Goal: Information Seeking & Learning: Learn about a topic

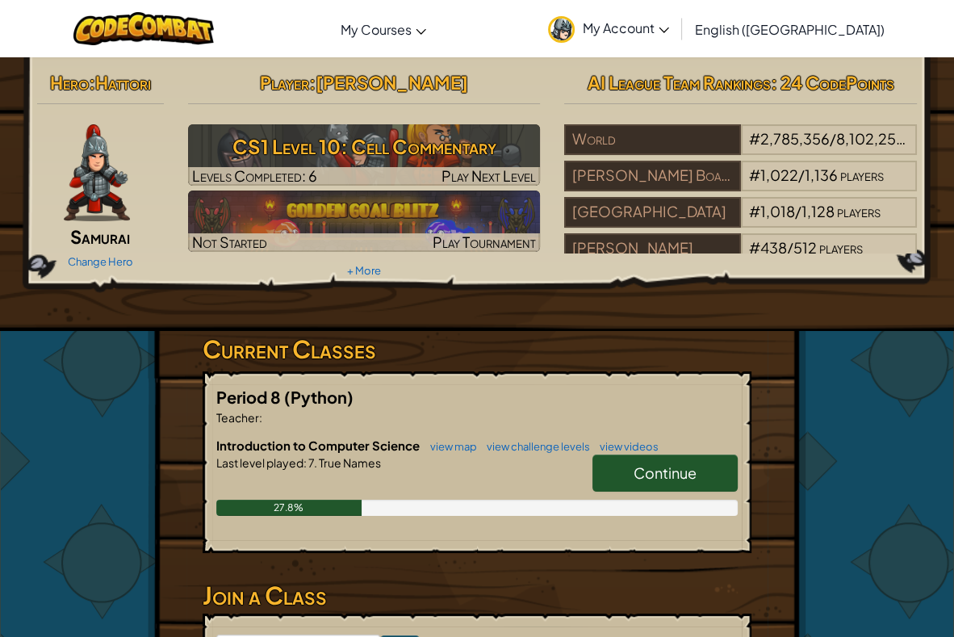
click at [631, 292] on div "Hero : Hattori Samurai Change Hero Player : [PERSON_NAME] CS1 Level 10: Cell Co…" at bounding box center [477, 194] width 977 height 274
click at [518, 446] on link "view challenge levels" at bounding box center [534, 446] width 111 height 13
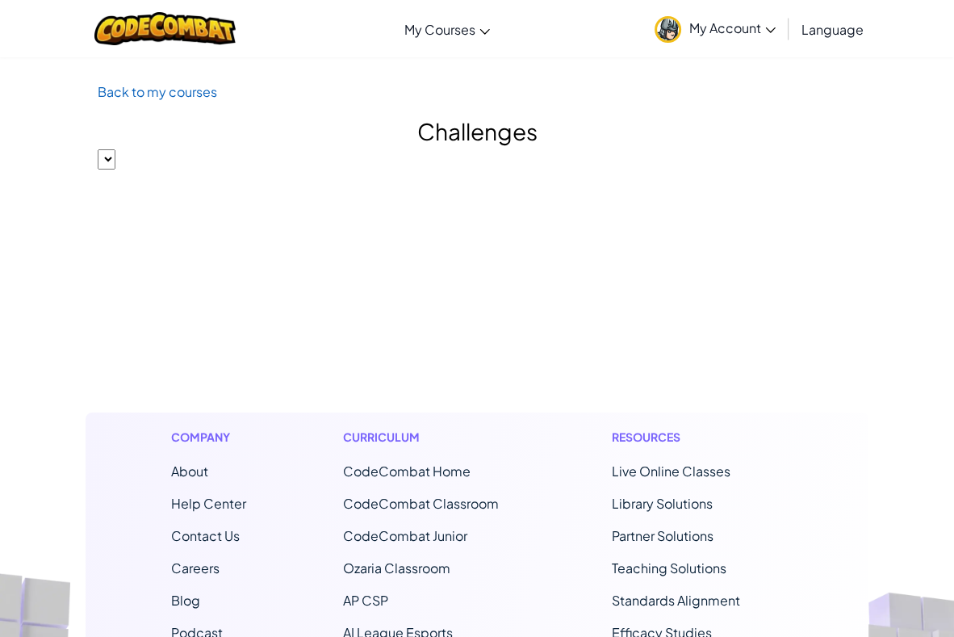
select select
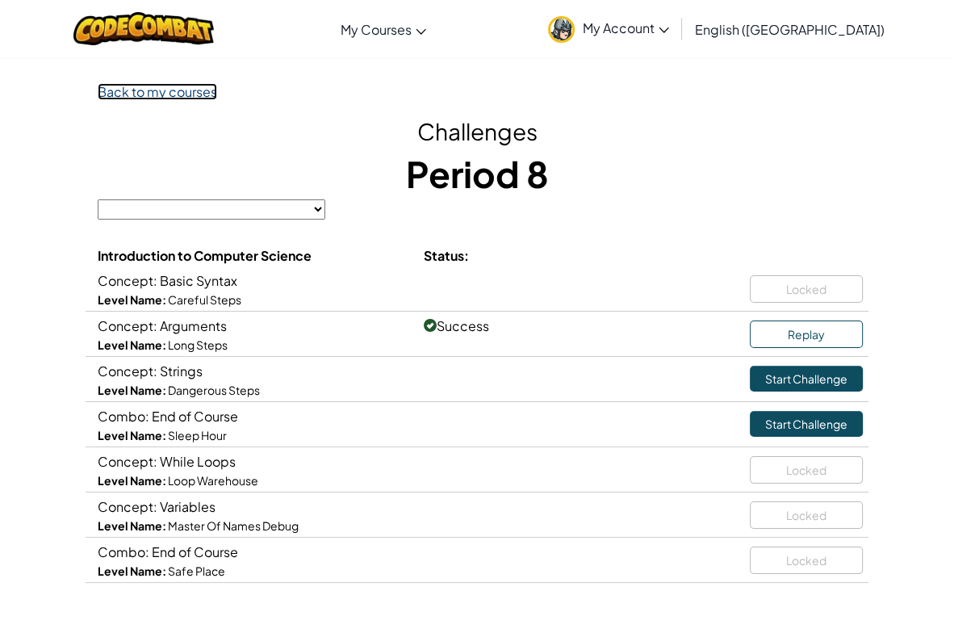
click at [174, 98] on link "Back to my courses" at bounding box center [157, 91] width 119 height 17
